Goal: Information Seeking & Learning: Compare options

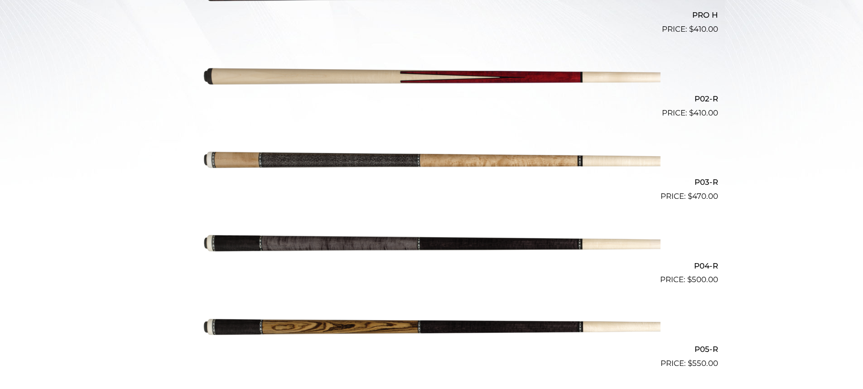
scroll to position [339, 0]
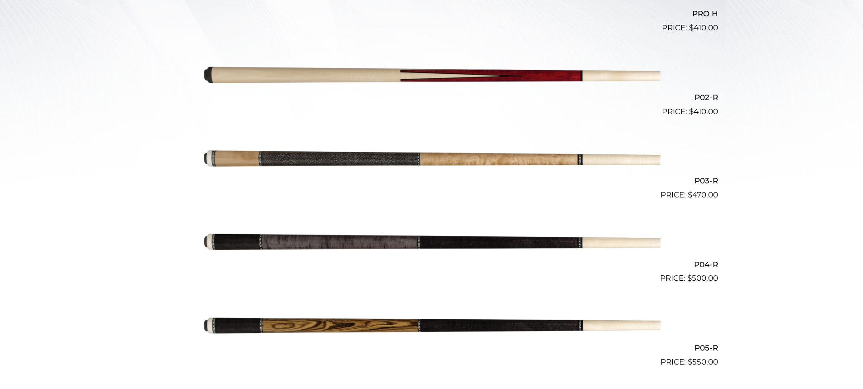
click at [361, 161] on img at bounding box center [432, 159] width 458 height 76
click at [359, 315] on img at bounding box center [432, 326] width 458 height 76
click at [355, 238] on img at bounding box center [432, 243] width 458 height 76
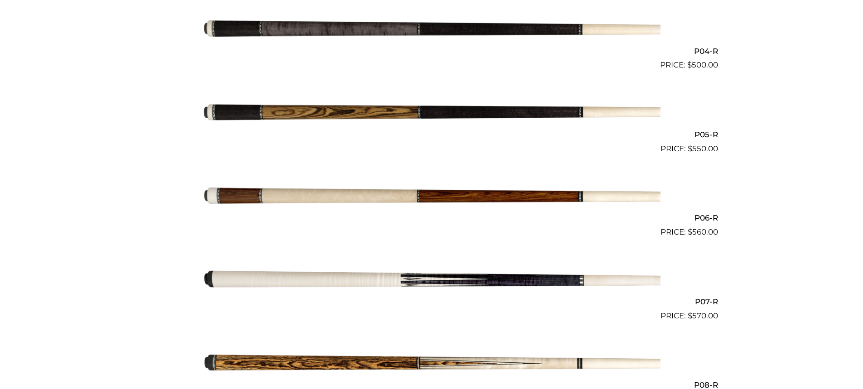
scroll to position [553, 0]
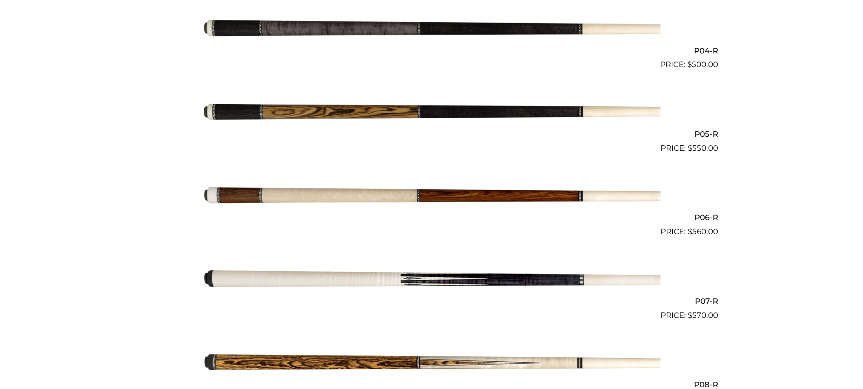
click at [433, 200] on img at bounding box center [432, 196] width 458 height 76
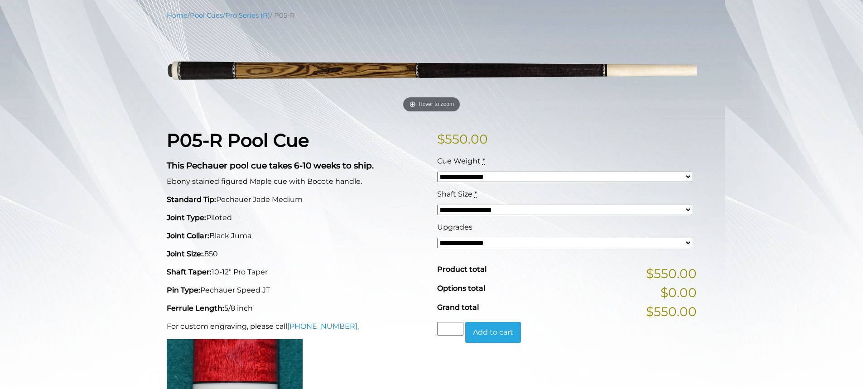
scroll to position [107, 0]
